Goal: Check status: Check status

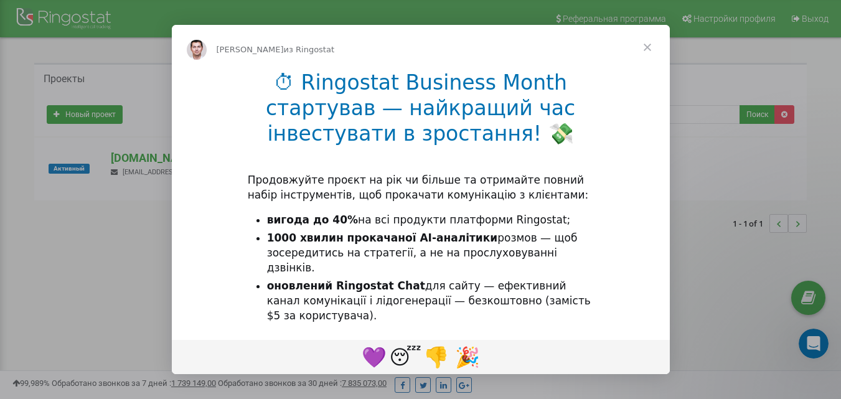
click at [648, 45] on span "Закрыть" at bounding box center [647, 47] width 45 height 45
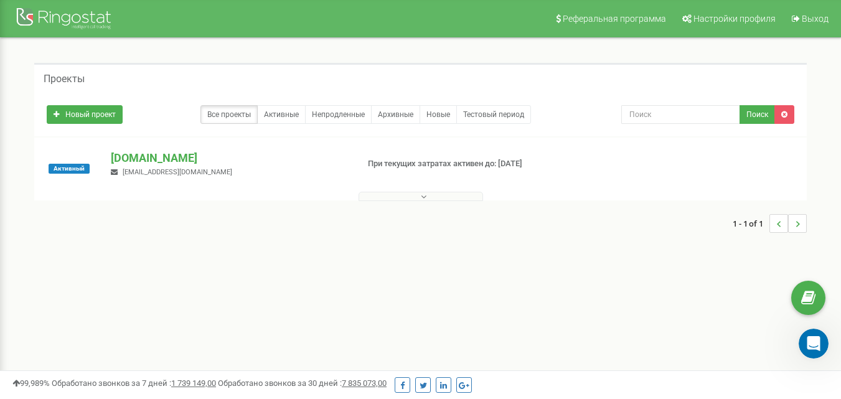
click at [426, 198] on icon at bounding box center [424, 196] width 6 height 9
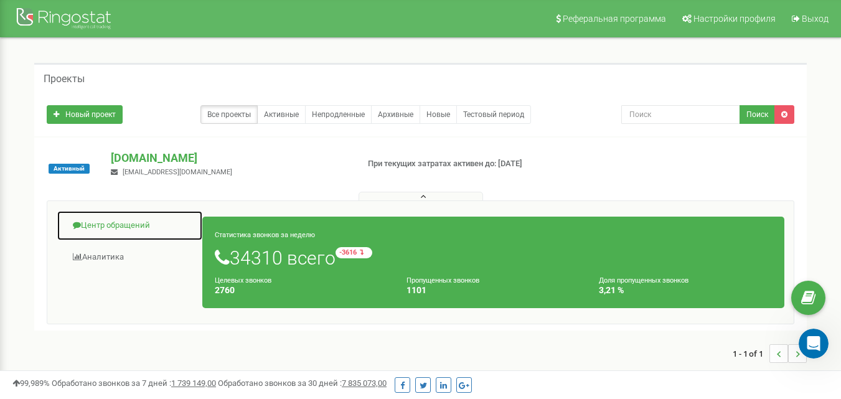
click at [120, 224] on link "Центр обращений" at bounding box center [130, 226] width 146 height 31
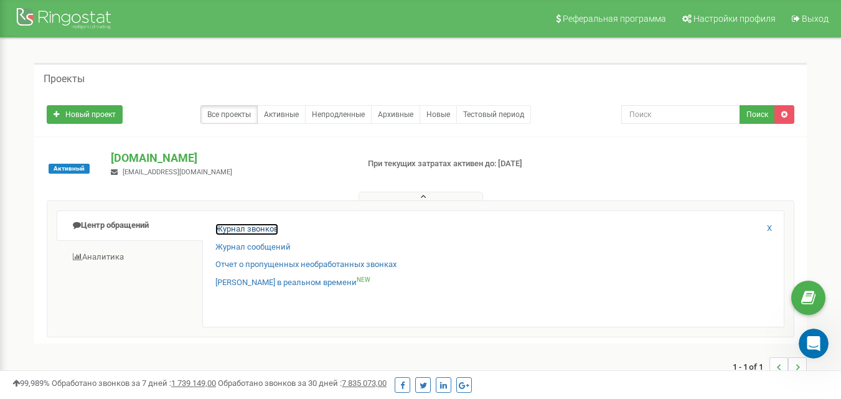
click at [267, 229] on link "Журнал звонков" at bounding box center [247, 230] width 63 height 12
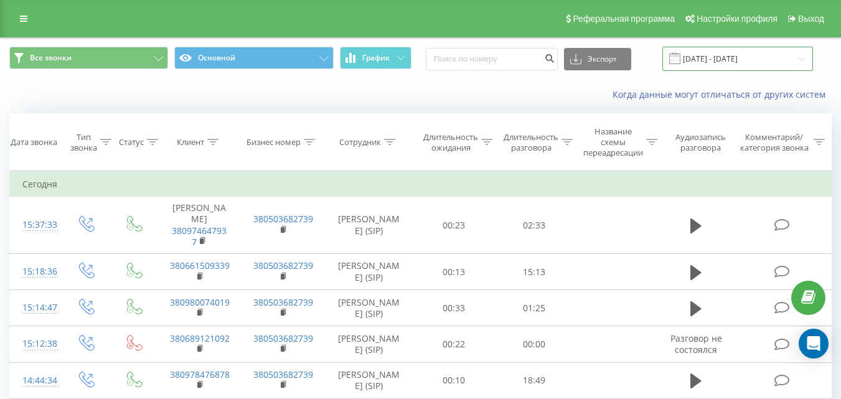
click at [749, 57] on input "[DATE] - [DATE]" at bounding box center [738, 59] width 151 height 24
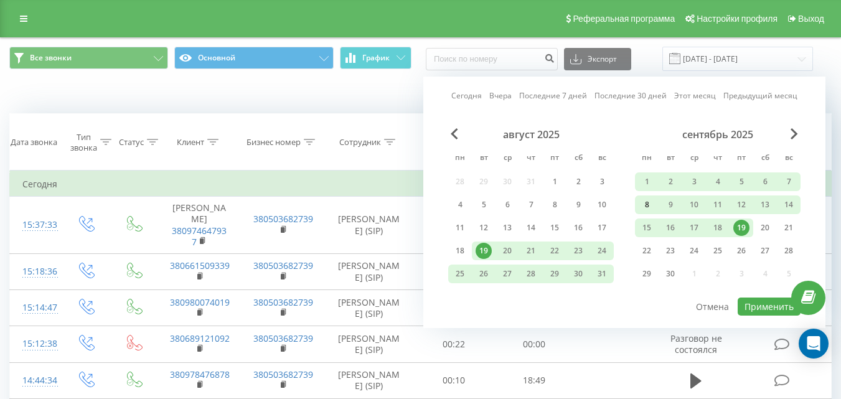
click at [650, 204] on div "8" at bounding box center [647, 205] width 16 height 16
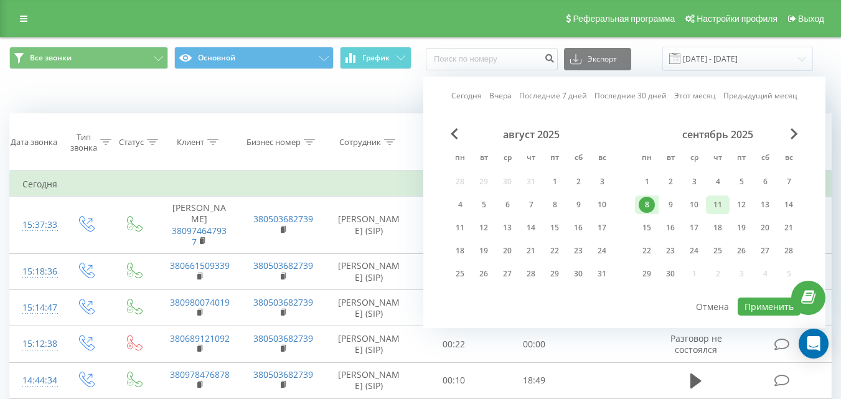
click at [723, 206] on div "11" at bounding box center [718, 205] width 16 height 16
click at [741, 204] on div "12" at bounding box center [742, 205] width 16 height 16
click at [652, 203] on div "8" at bounding box center [647, 205] width 16 height 16
click at [760, 305] on button "Применить" at bounding box center [769, 307] width 63 height 18
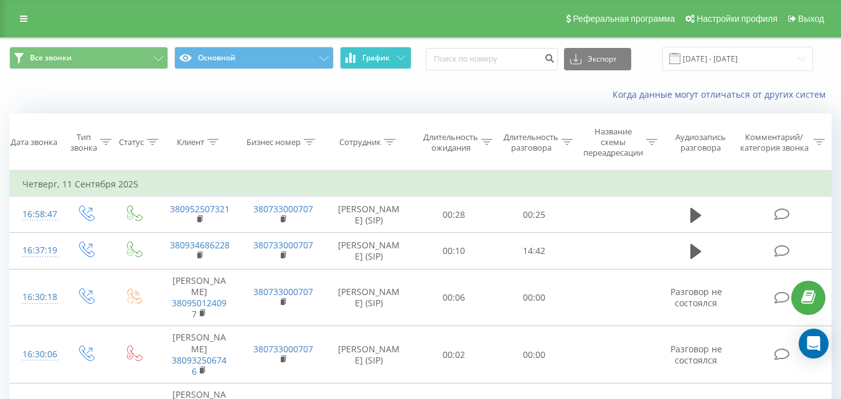
click at [395, 59] on button "График" at bounding box center [376, 58] width 72 height 22
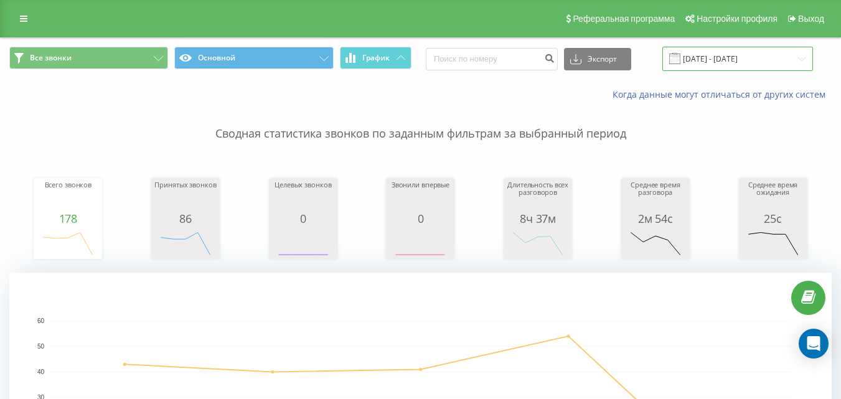
click at [774, 57] on input "[DATE] - [DATE]" at bounding box center [738, 59] width 151 height 24
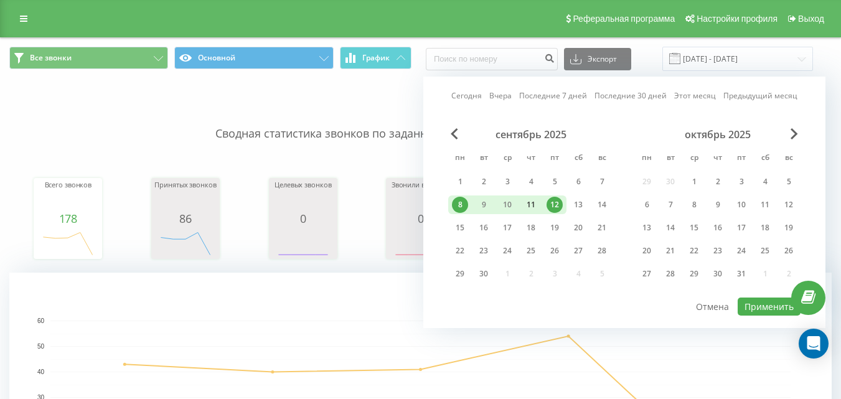
click at [531, 202] on div "11" at bounding box center [531, 205] width 16 height 16
drag, startPoint x: 529, startPoint y: 202, endPoint x: 501, endPoint y: 204, distance: 28.1
click at [501, 204] on div "8 9 10 11 12 13 14" at bounding box center [531, 205] width 166 height 19
click at [463, 204] on div "8" at bounding box center [460, 205] width 16 height 16
click at [759, 310] on button "Применить" at bounding box center [769, 307] width 63 height 18
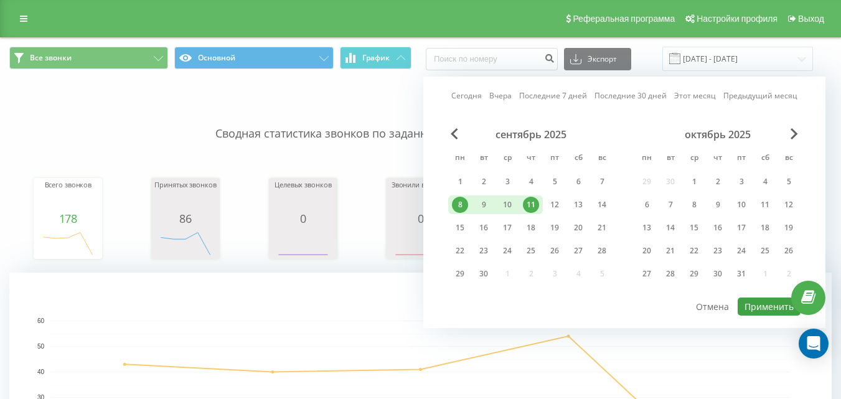
type input "[DATE] - [DATE]"
